Goal: Task Accomplishment & Management: Manage account settings

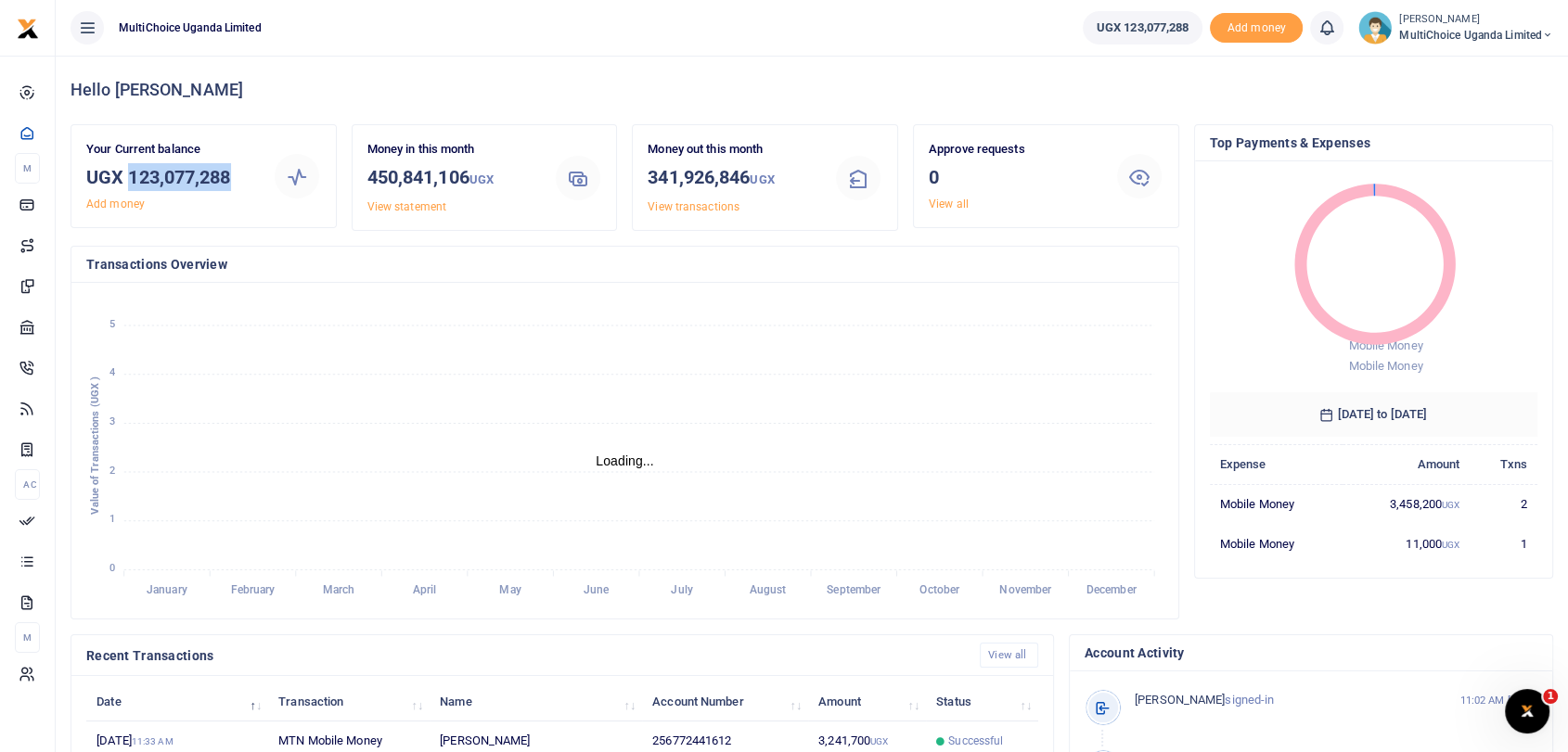
drag, startPoint x: 130, startPoint y: 176, endPoint x: 260, endPoint y: 185, distance: 130.3
click at [260, 185] on div "Your Current balance UGX 123,077,288 Add money" at bounding box center [172, 176] width 187 height 72
copy h3 "123,077,288"
click at [1403, 20] on small "[PERSON_NAME]" at bounding box center [1476, 20] width 154 height 16
click at [1455, 74] on link "Switch accounts" at bounding box center [1468, 67] width 162 height 26
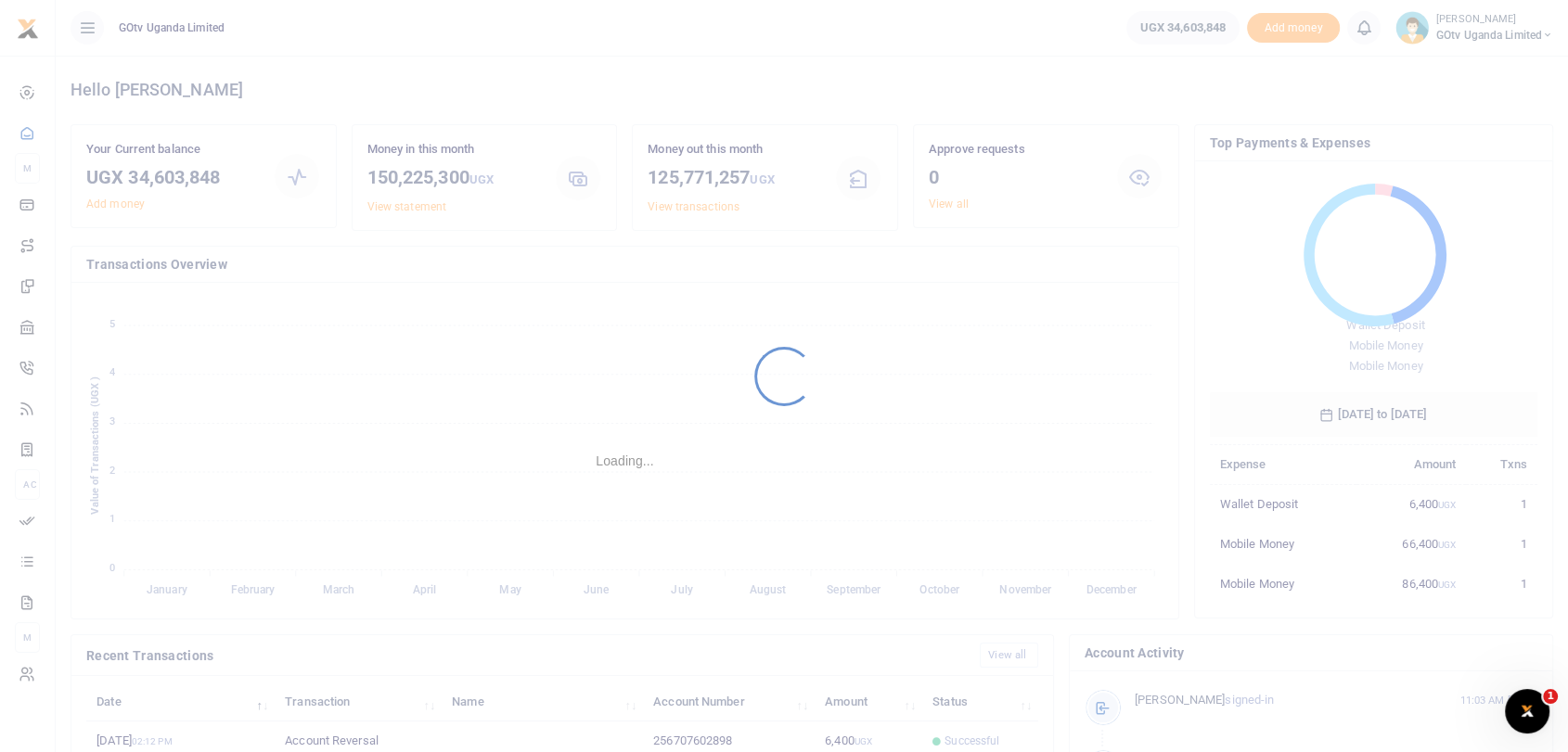
scroll to position [16, 16]
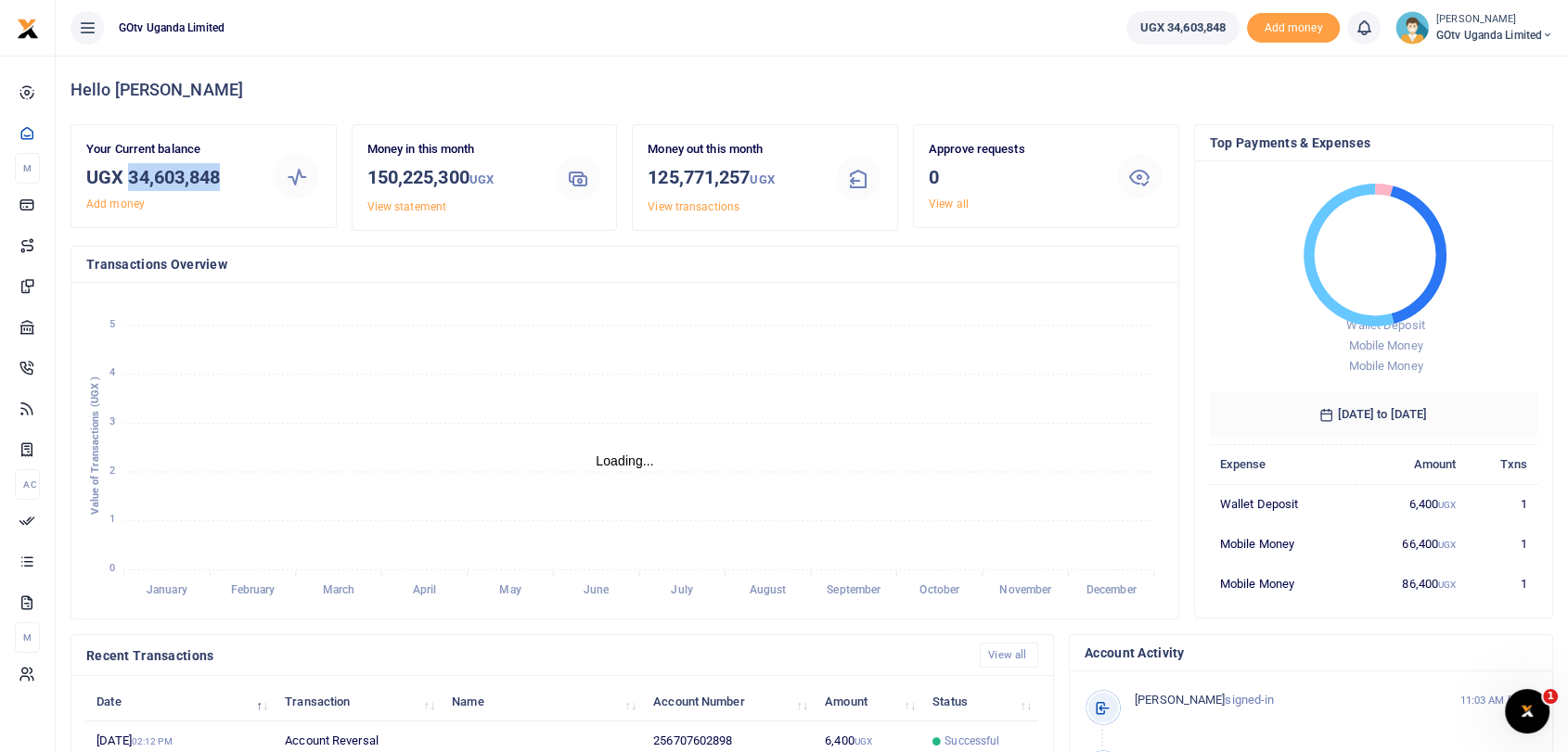
drag, startPoint x: 127, startPoint y: 175, endPoint x: 246, endPoint y: 184, distance: 119.3
click at [246, 184] on h3 "UGX 34,603,848" at bounding box center [172, 176] width 172 height 28
copy h3 "34,603,848"
